Goal: Check status: Check status

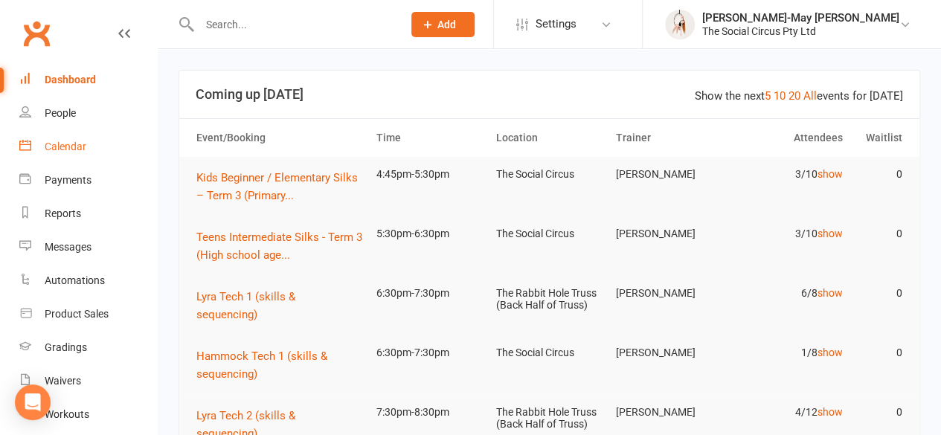
click at [63, 147] on div "Calendar" at bounding box center [66, 147] width 42 height 12
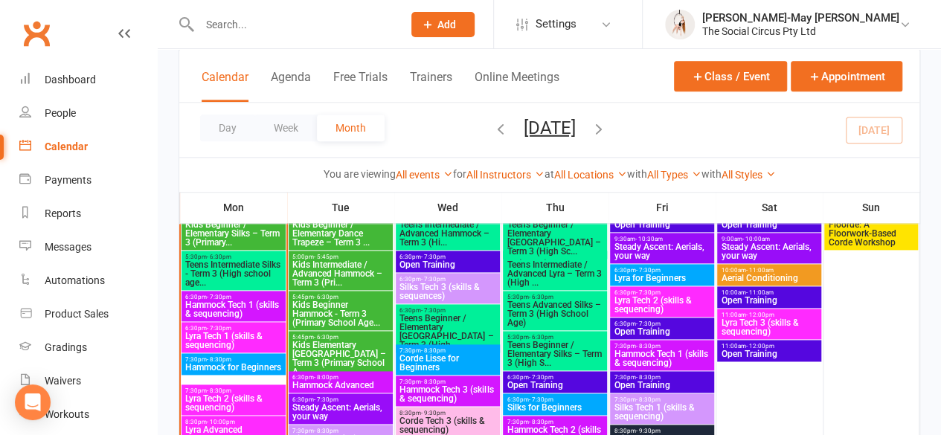
scroll to position [854, 0]
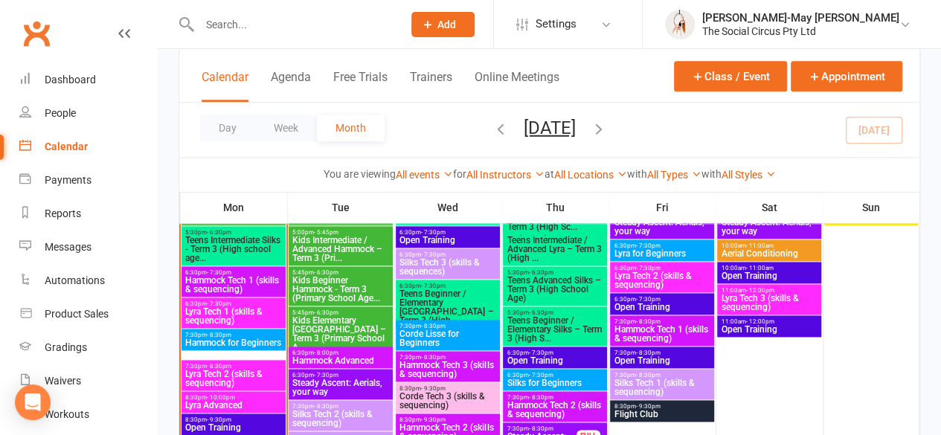
click at [681, 405] on span "8:30pm - 9:30pm" at bounding box center [661, 406] width 97 height 7
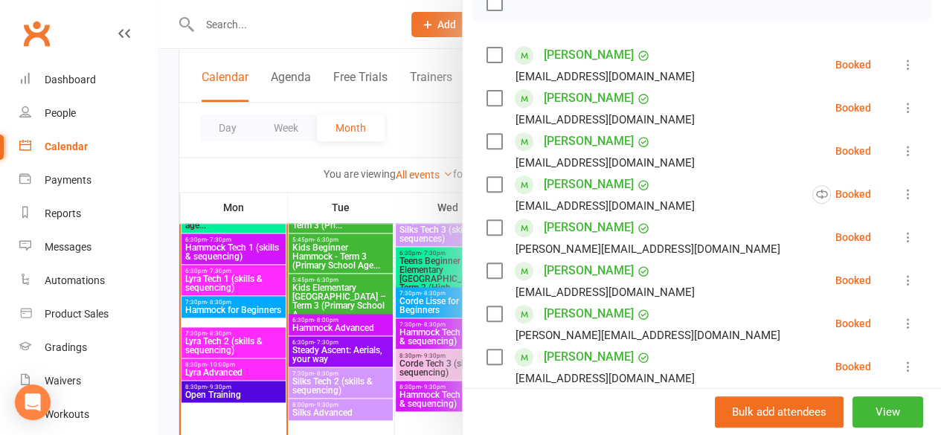
scroll to position [891, 0]
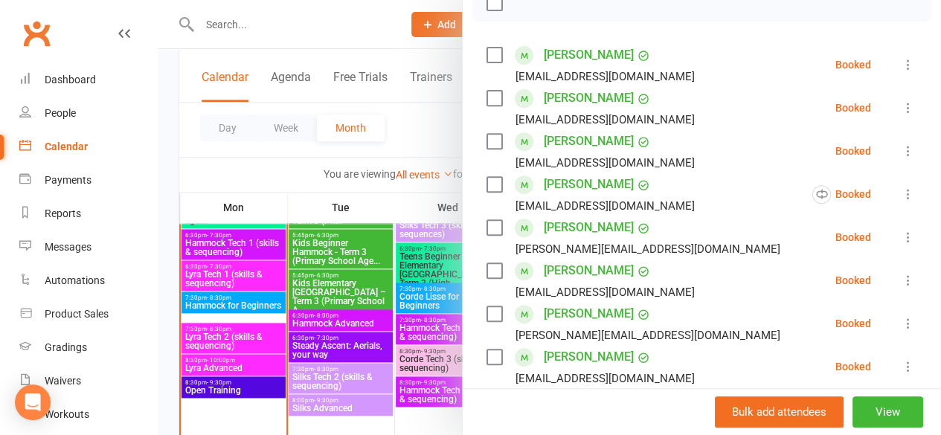
click at [391, 36] on div at bounding box center [549, 217] width 783 height 435
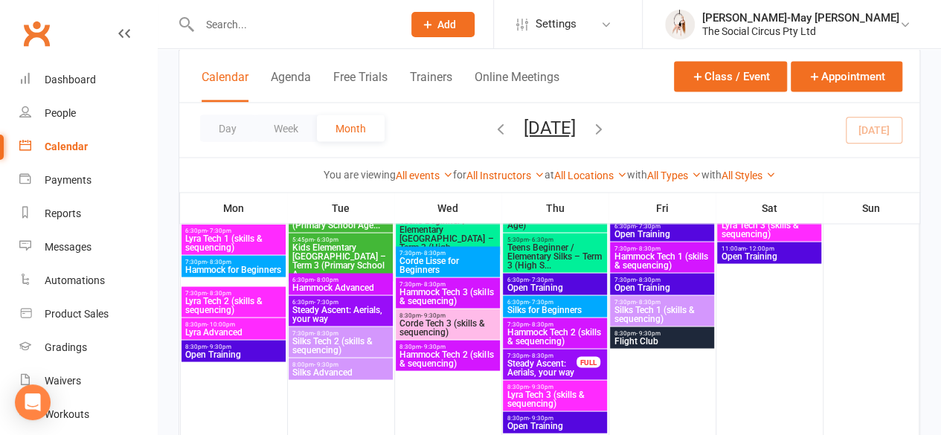
scroll to position [1290, 0]
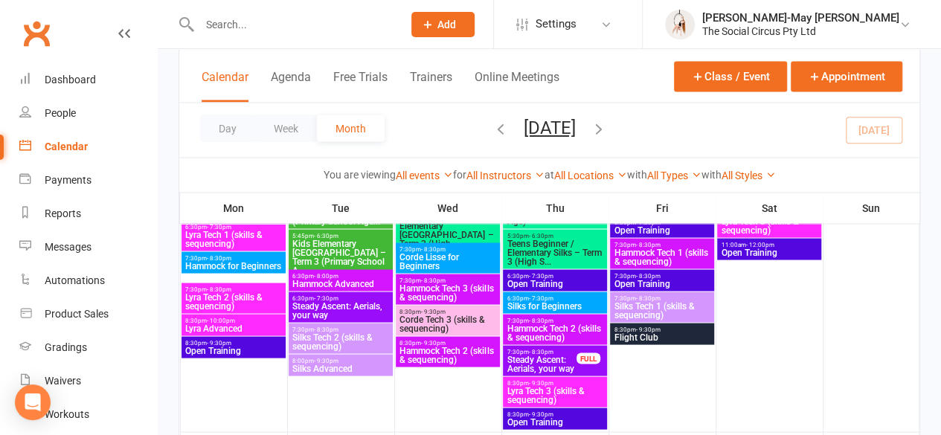
click at [669, 330] on span "8:30pm - 9:30pm" at bounding box center [661, 329] width 97 height 7
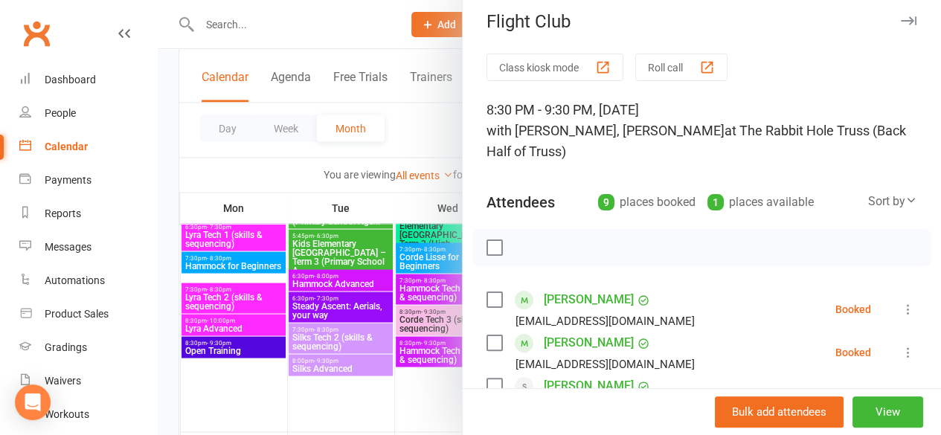
scroll to position [0, 0]
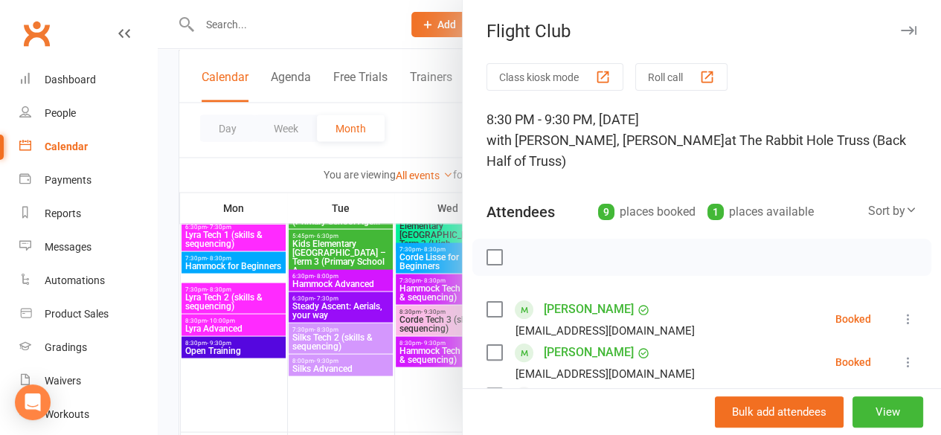
click at [365, 32] on div at bounding box center [549, 217] width 783 height 435
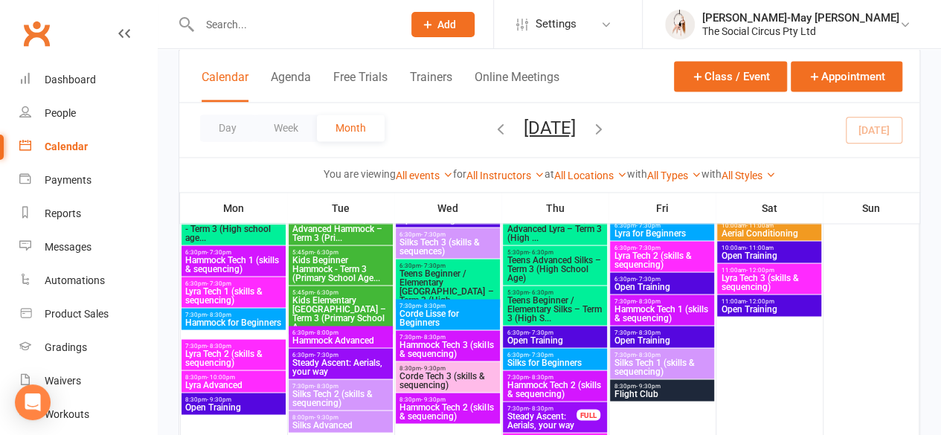
click at [553, 358] on span "Silks for Beginners" at bounding box center [554, 362] width 97 height 9
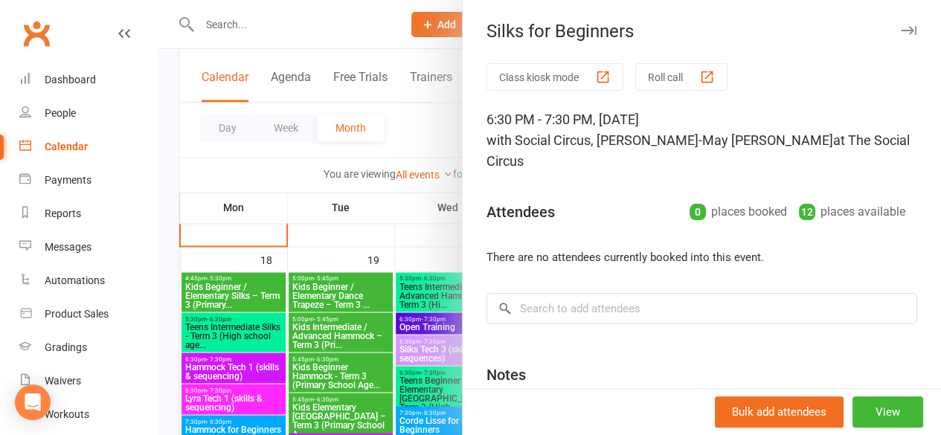
scroll to position [1125, 0]
click at [901, 31] on icon "button" at bounding box center [909, 30] width 16 height 9
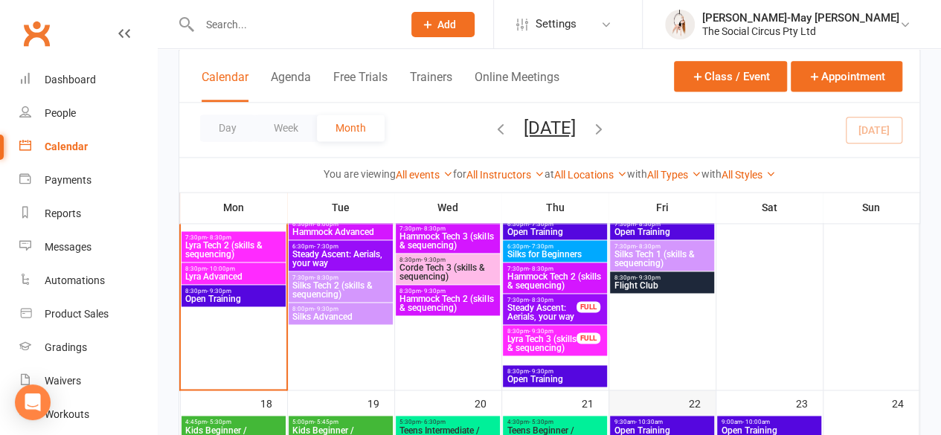
scroll to position [982, 0]
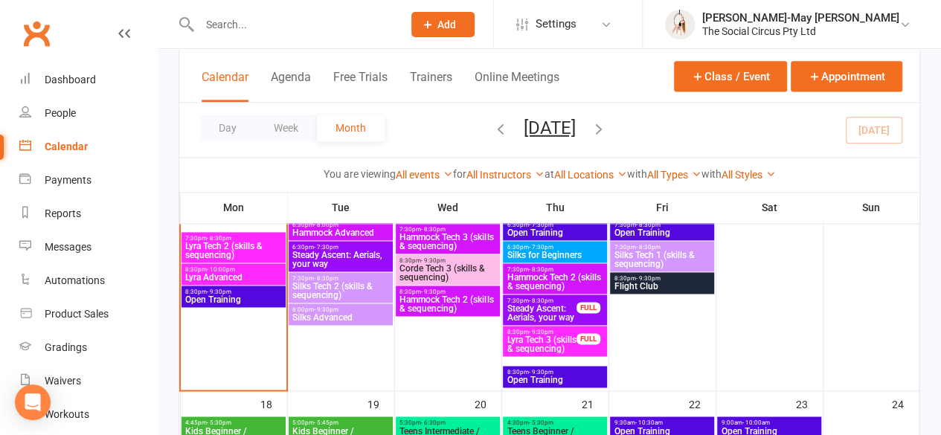
click at [565, 254] on span "Silks for Beginners" at bounding box center [554, 255] width 97 height 9
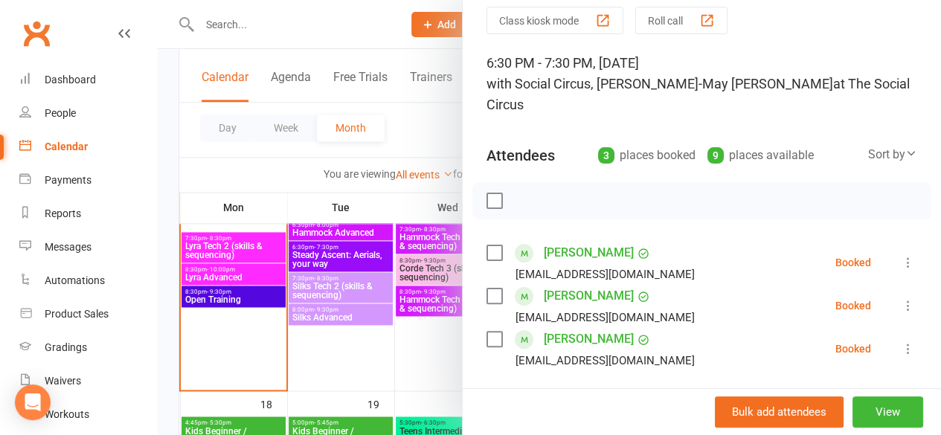
scroll to position [54, 0]
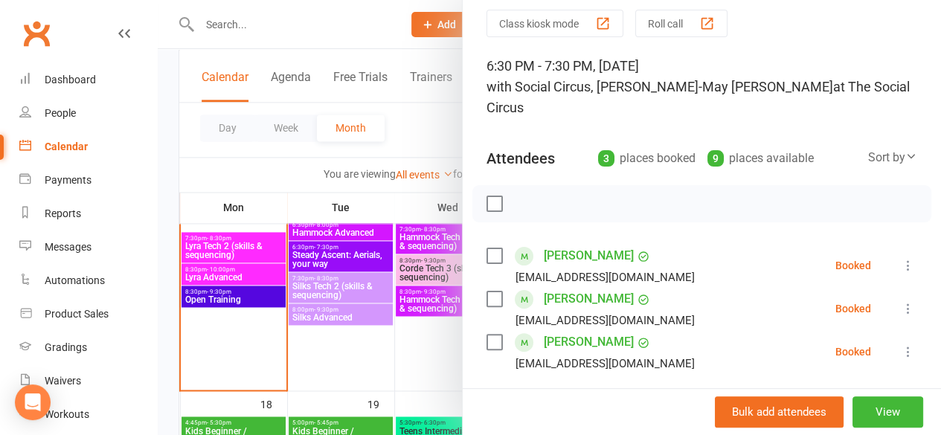
click at [434, 364] on div at bounding box center [549, 217] width 783 height 435
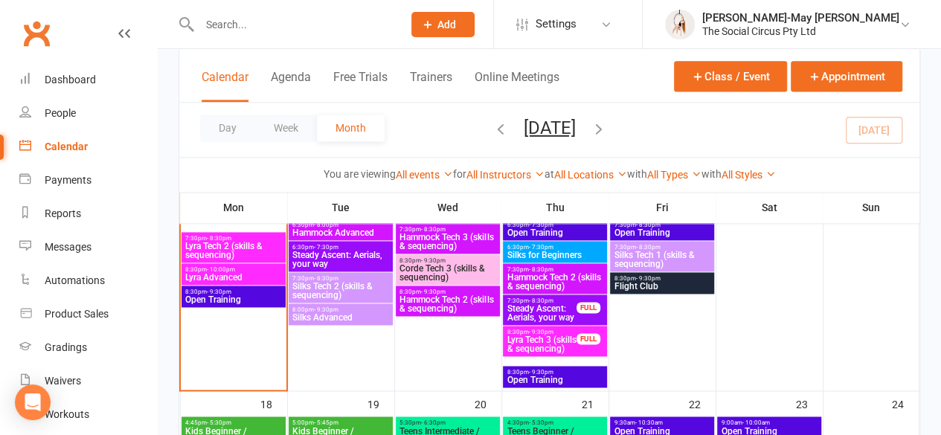
click at [541, 308] on span "Steady Ascent: Aerials, your way" at bounding box center [541, 313] width 71 height 18
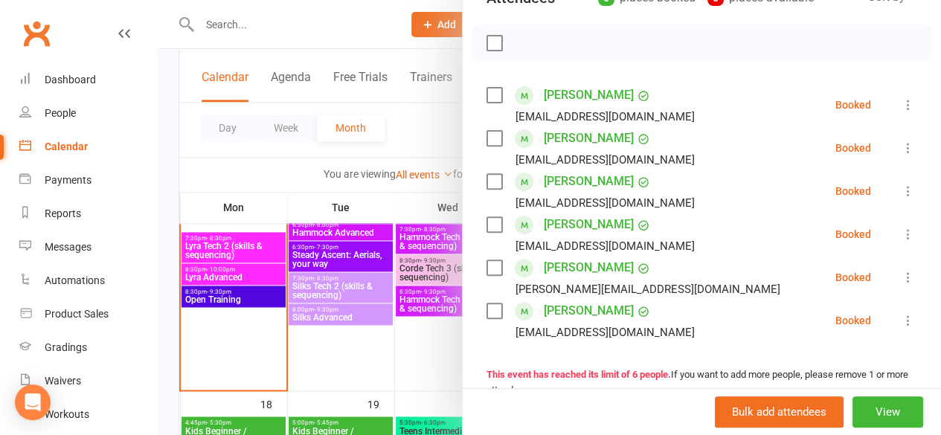
scroll to position [216, 0]
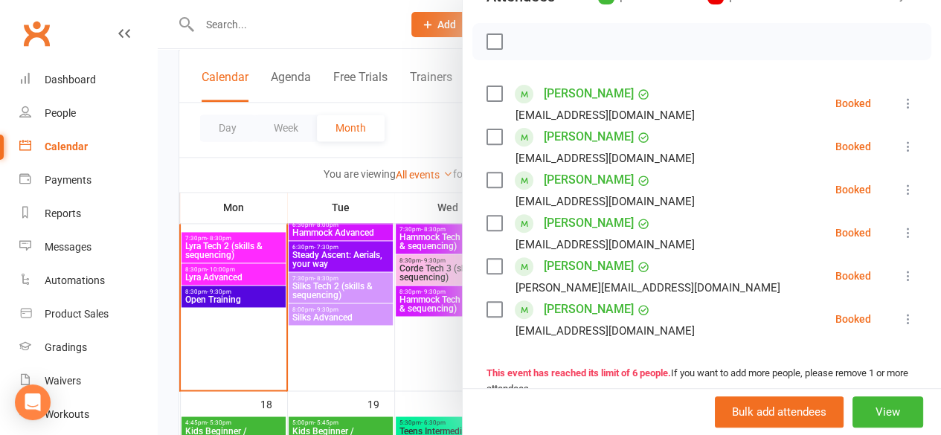
click at [423, 368] on div at bounding box center [549, 217] width 783 height 435
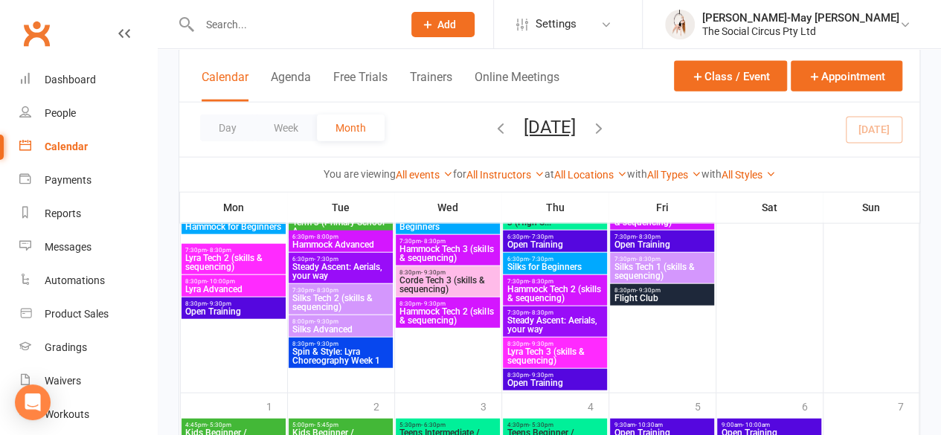
scroll to position [1678, 0]
